Goal: Submit feedback/report problem

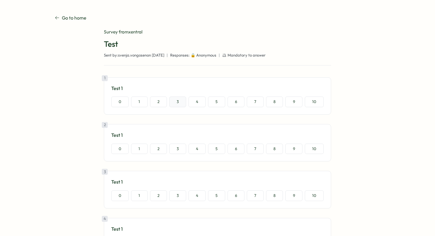
click at [173, 99] on button "3" at bounding box center [177, 101] width 17 height 11
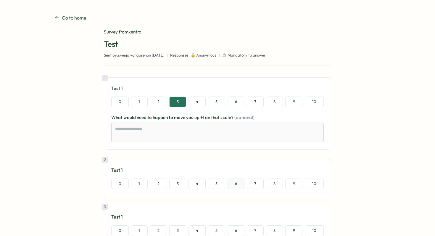
click at [240, 183] on button "6" at bounding box center [235, 183] width 17 height 11
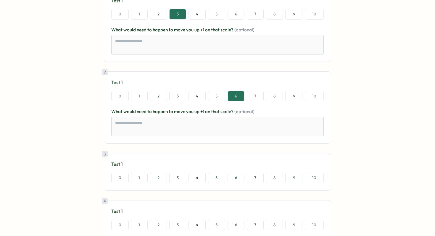
scroll to position [96, 0]
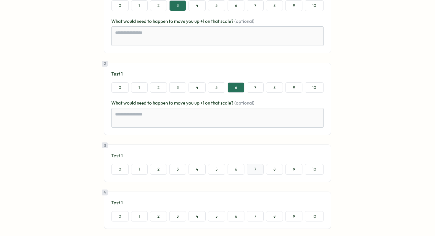
click at [247, 167] on button "7" at bounding box center [255, 169] width 17 height 11
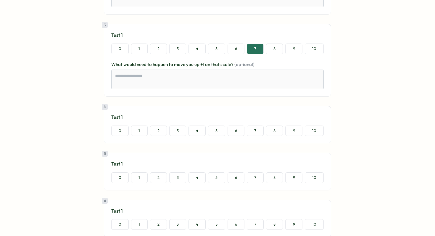
scroll to position [245, 0]
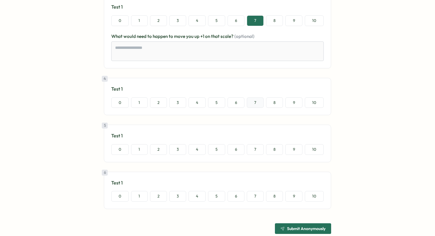
click at [259, 102] on button "7" at bounding box center [255, 102] width 17 height 11
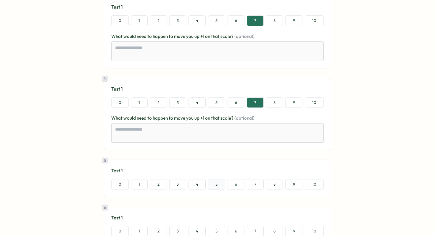
click at [222, 184] on button "5" at bounding box center [216, 184] width 17 height 11
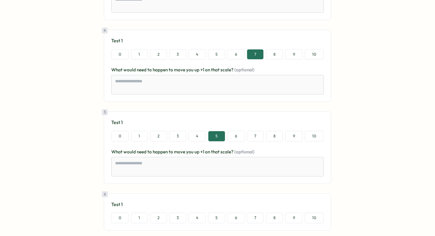
scroll to position [318, 0]
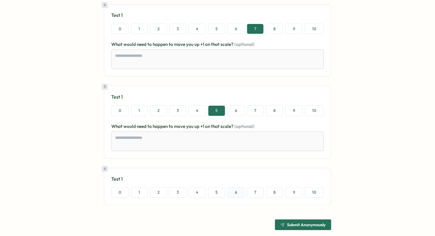
click at [233, 192] on button "6" at bounding box center [235, 192] width 17 height 11
type textarea "*"
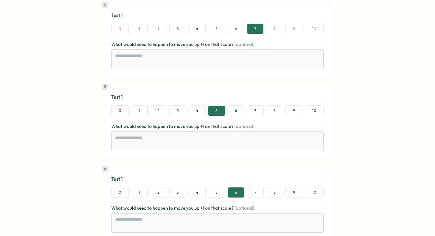
scroll to position [361, 0]
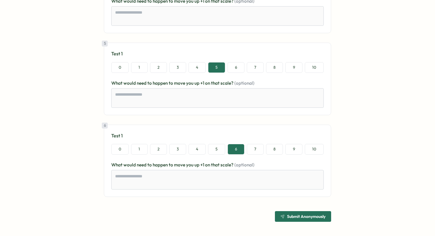
click at [288, 217] on span "Submit Anonymously" at bounding box center [306, 216] width 38 height 4
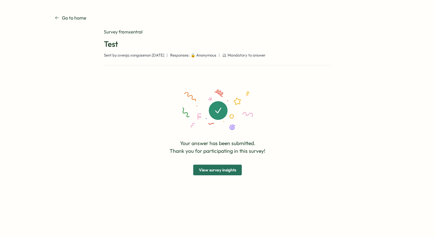
click at [215, 169] on span "View survey insights" at bounding box center [217, 170] width 37 height 10
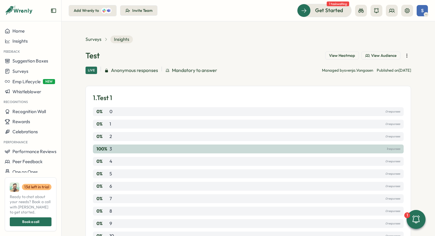
click at [346, 58] on span "View Heatmap" at bounding box center [342, 55] width 26 height 5
